Goal: Task Accomplishment & Management: Manage account settings

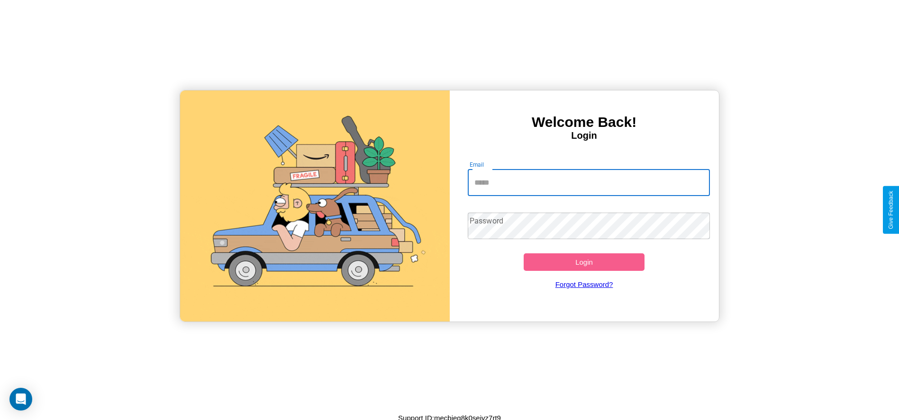
click at [589, 183] on input "Email" at bounding box center [589, 183] width 242 height 27
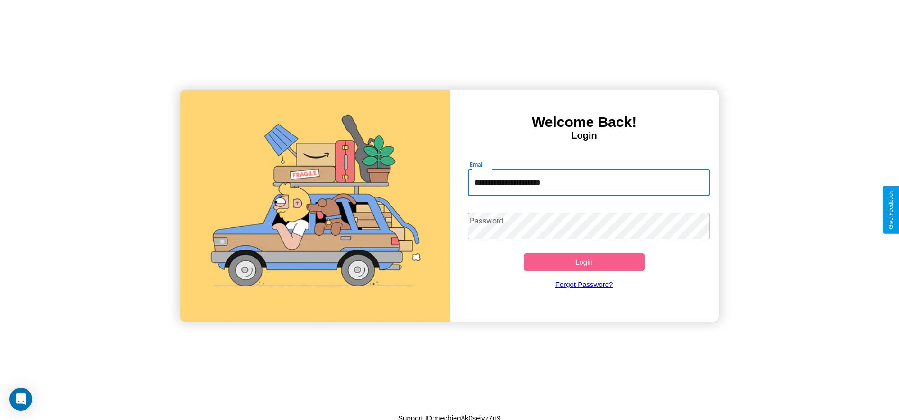
type input "**********"
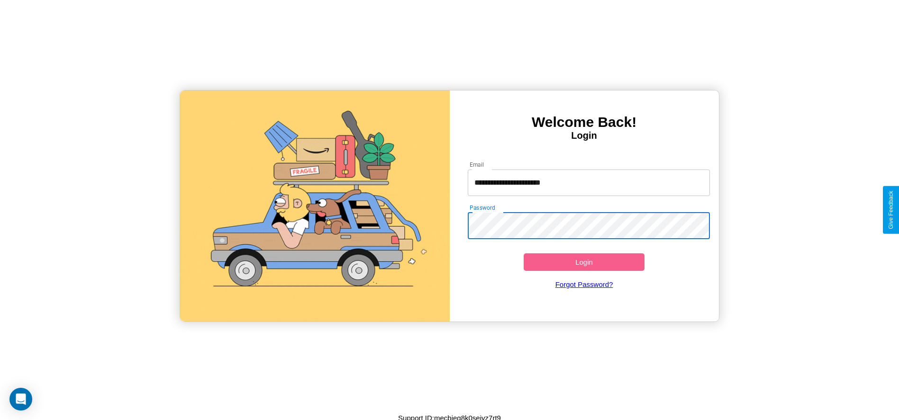
click at [584, 262] on button "Login" at bounding box center [584, 263] width 121 height 18
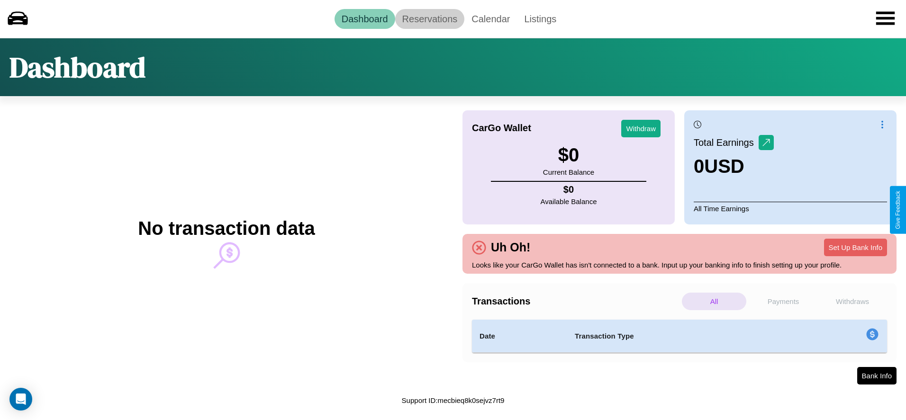
click at [429, 18] on link "Reservations" at bounding box center [430, 19] width 70 height 20
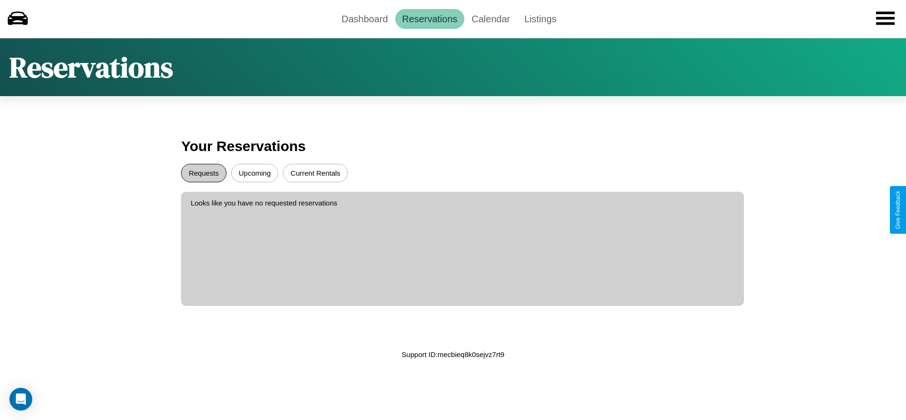
click at [204, 173] on button "Requests" at bounding box center [203, 173] width 45 height 18
click at [315, 173] on button "Current Rentals" at bounding box center [315, 173] width 65 height 18
